Goal: Transaction & Acquisition: Purchase product/service

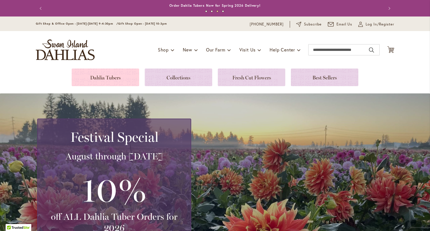
click at [118, 81] on link at bounding box center [106, 78] width 68 height 18
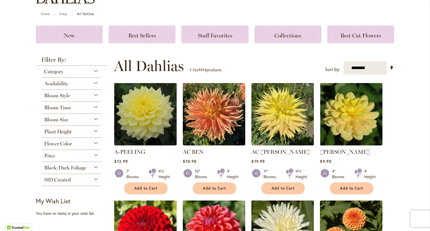
scroll to position [76, 0]
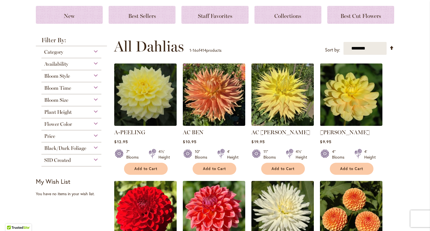
click at [89, 52] on div "Category" at bounding box center [71, 50] width 60 height 9
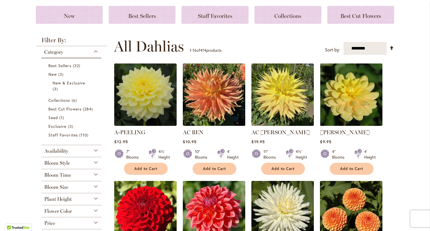
click at [89, 52] on div "Category" at bounding box center [71, 50] width 60 height 9
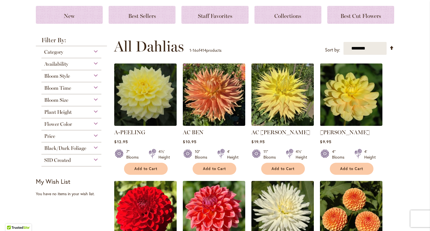
click at [77, 80] on div "Bloom Style Anemone 6 items Ball 16 items Cactus 6 items Collarette" at bounding box center [71, 76] width 60 height 12
click at [80, 112] on div "Plant Height" at bounding box center [71, 110] width 60 height 9
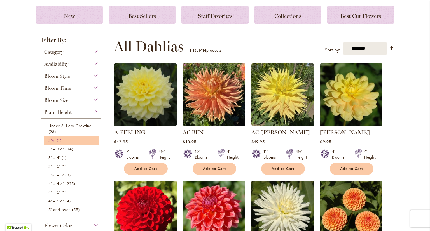
click at [57, 140] on span "1 item" at bounding box center [60, 141] width 6 height 6
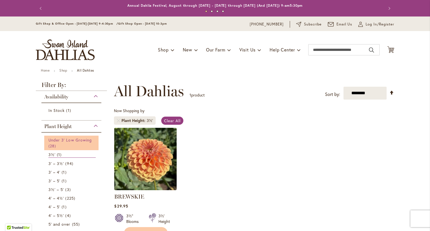
click at [57, 141] on span "Under 3' Low Growing" at bounding box center [69, 140] width 43 height 5
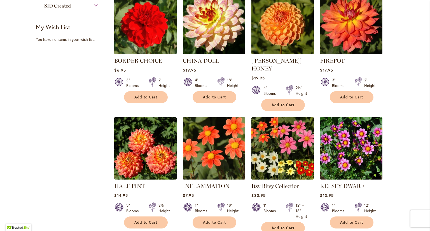
scroll to position [372, 0]
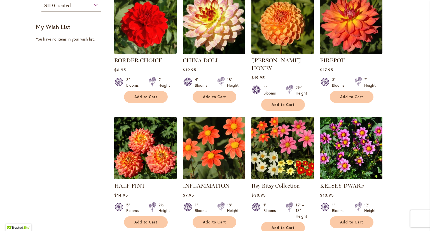
click at [372, 141] on img at bounding box center [352, 148] width 66 height 66
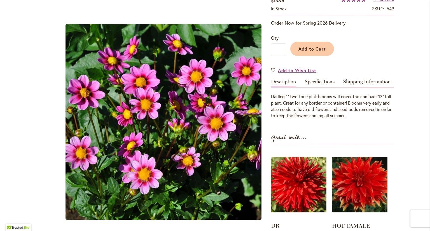
scroll to position [108, 0]
click at [387, 152] on ol "DR LES Rating: 100% 1 Review $10.95" at bounding box center [332, 203] width 123 height 106
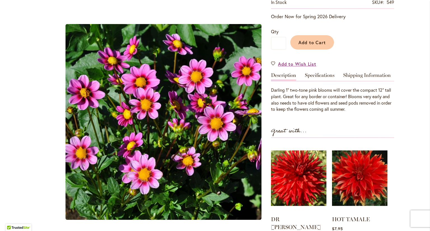
scroll to position [114, 0]
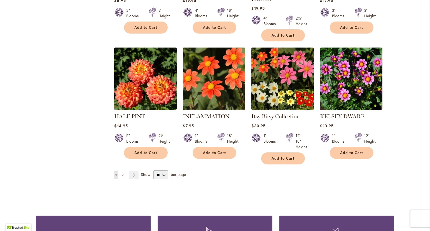
scroll to position [441, 0]
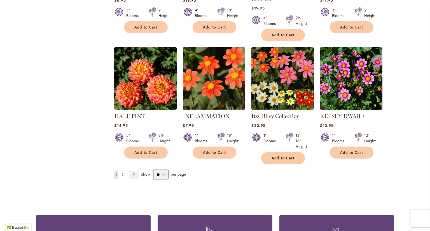
click at [164, 170] on select "** ** ** **" at bounding box center [161, 174] width 15 height 9
select select "**"
click at [154, 170] on select "** ** ** **" at bounding box center [161, 174] width 15 height 9
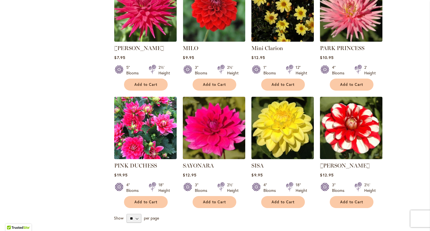
scroll to position [759, 0]
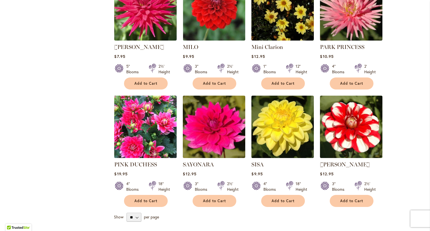
click at [168, 133] on img at bounding box center [146, 127] width 66 height 66
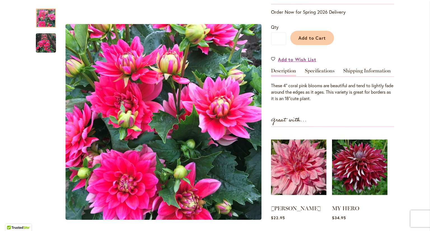
scroll to position [118, 0]
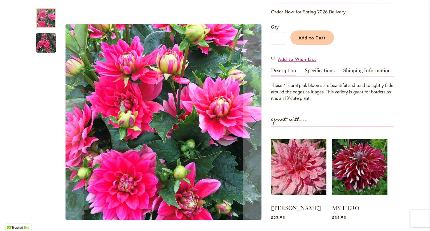
click at [46, 38] on img "PINK DUCHESS" at bounding box center [46, 43] width 20 height 20
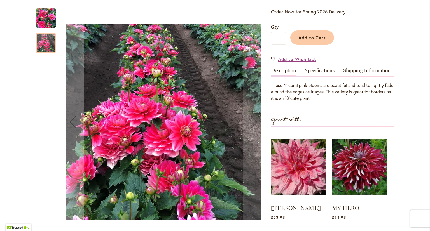
click at [45, 18] on img "PINK DUCHESS" at bounding box center [46, 18] width 20 height 20
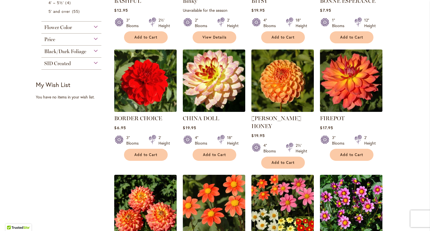
scroll to position [314, 0]
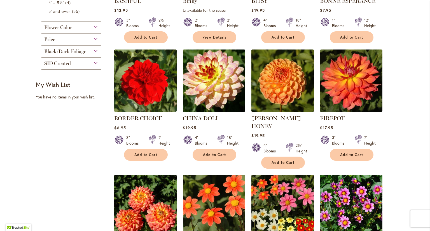
click at [295, 89] on img at bounding box center [283, 81] width 66 height 66
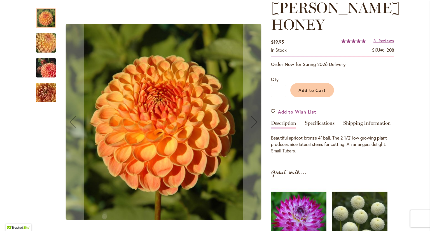
scroll to position [83, 0]
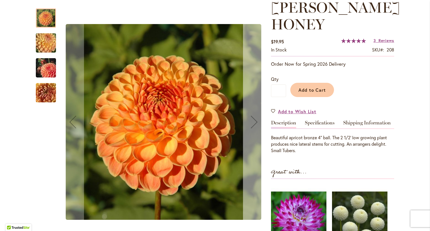
click at [254, 123] on div "Next" at bounding box center [254, 122] width 22 height 22
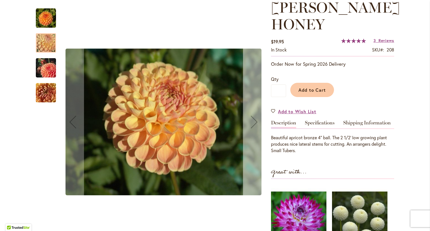
click at [254, 123] on div "Next" at bounding box center [254, 122] width 22 height 22
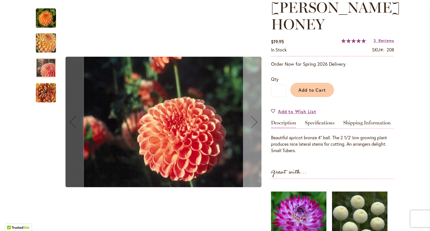
click at [254, 123] on div "Next" at bounding box center [254, 122] width 22 height 22
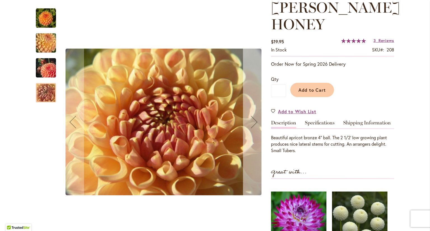
click at [254, 123] on div "Next" at bounding box center [254, 122] width 22 height 22
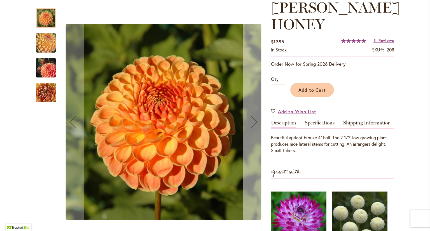
click at [254, 123] on div "Next" at bounding box center [254, 122] width 22 height 22
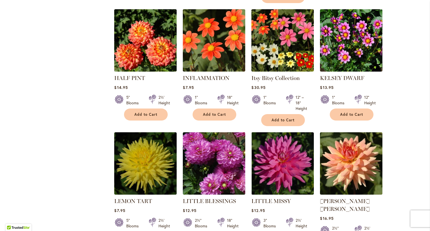
scroll to position [480, 0]
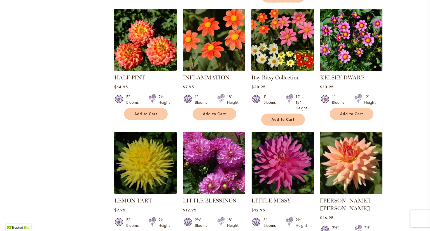
click at [210, 155] on img at bounding box center [215, 163] width 66 height 66
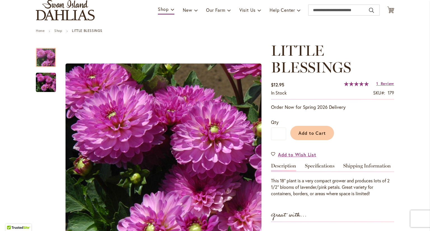
scroll to position [44, 0]
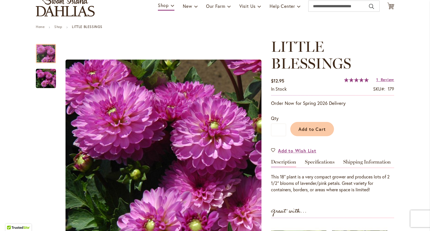
click at [392, 156] on div "LITTLE BLESSINGS $12.95 In stock SKU 179 Rating: 100 % of 100 1 Review Add Your…" at bounding box center [332, 197] width 123 height 319
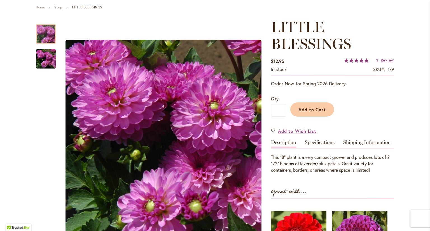
scroll to position [64, 0]
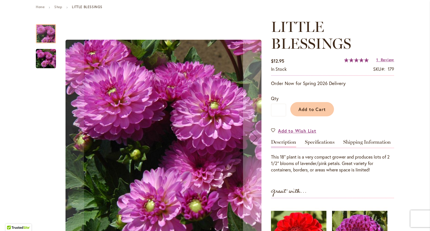
click at [39, 35] on div at bounding box center [46, 33] width 20 height 19
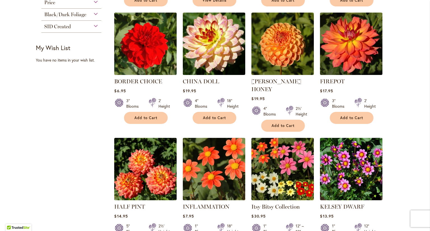
scroll to position [352, 0]
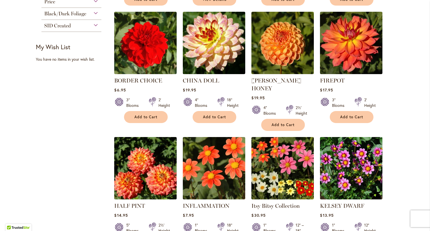
click at [123, 155] on img at bounding box center [146, 169] width 66 height 66
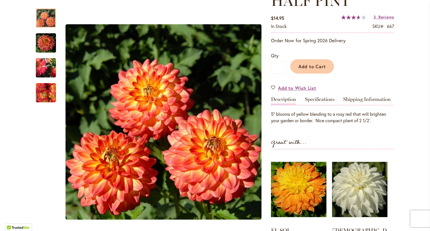
scroll to position [86, 0]
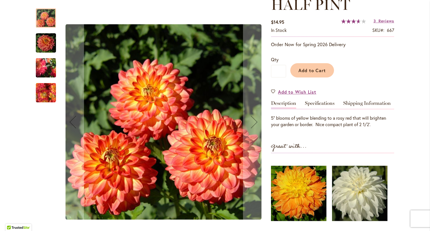
click at [44, 43] on img "HALF PINT" at bounding box center [46, 42] width 20 height 21
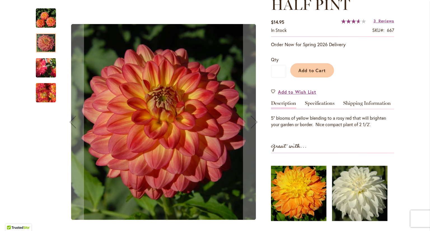
click at [45, 69] on img "HALF PINT" at bounding box center [46, 68] width 40 height 32
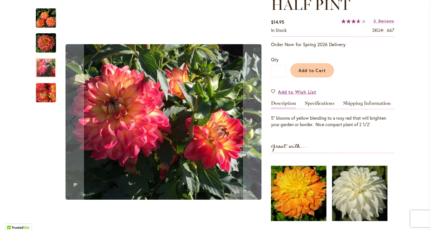
click at [47, 88] on img "HALF PINT" at bounding box center [46, 92] width 20 height 21
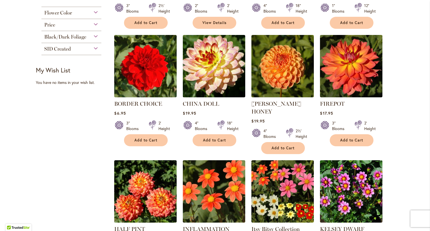
scroll to position [333, 0]
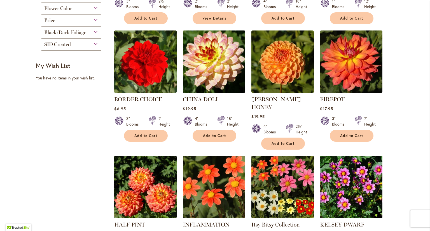
click at [343, 180] on img at bounding box center [352, 187] width 66 height 66
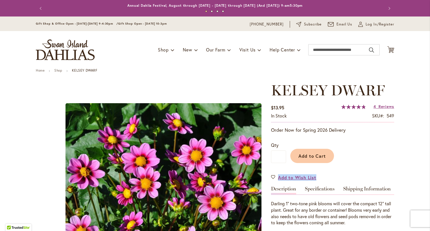
drag, startPoint x: 0, startPoint y: 0, endPoint x: 378, endPoint y: 166, distance: 412.6
click at [378, 166] on div "Add to Cart" at bounding box center [340, 154] width 108 height 25
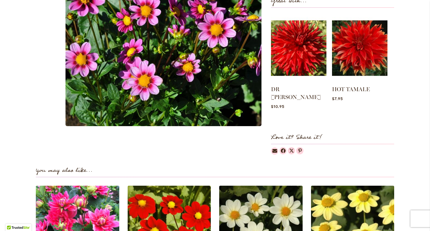
scroll to position [245, 0]
